Goal: Find specific page/section

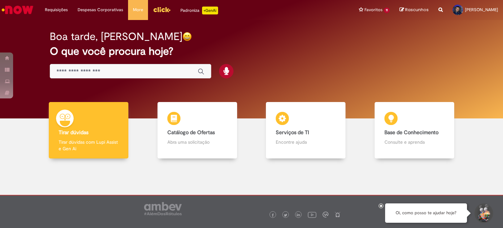
drag, startPoint x: 129, startPoint y: 0, endPoint x: 315, endPoint y: 47, distance: 191.8
click at [315, 47] on h2 "O que você procura hoje?" at bounding box center [252, 51] width 404 height 11
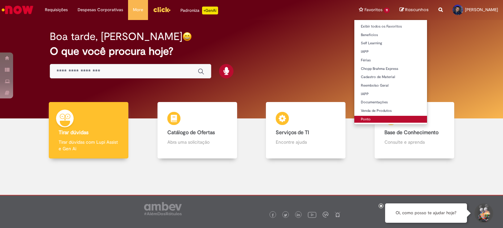
click at [356, 119] on link "Ponto" at bounding box center [390, 119] width 73 height 7
click at [356, 121] on link "Ponto" at bounding box center [390, 119] width 73 height 7
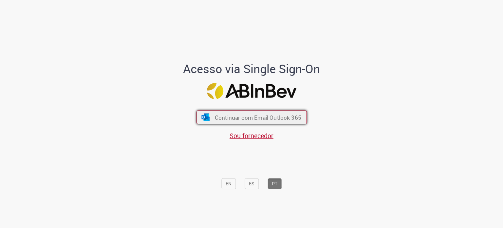
click at [248, 118] on span "Continuar com Email Outlook 365" at bounding box center [257, 117] width 86 height 8
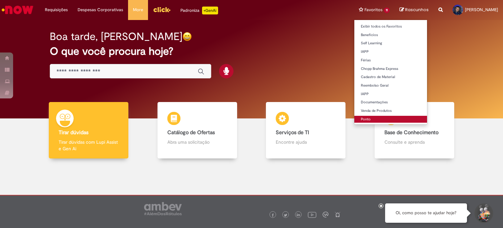
click at [354, 120] on link "Ponto" at bounding box center [390, 119] width 73 height 7
